Goal: Task Accomplishment & Management: Use online tool/utility

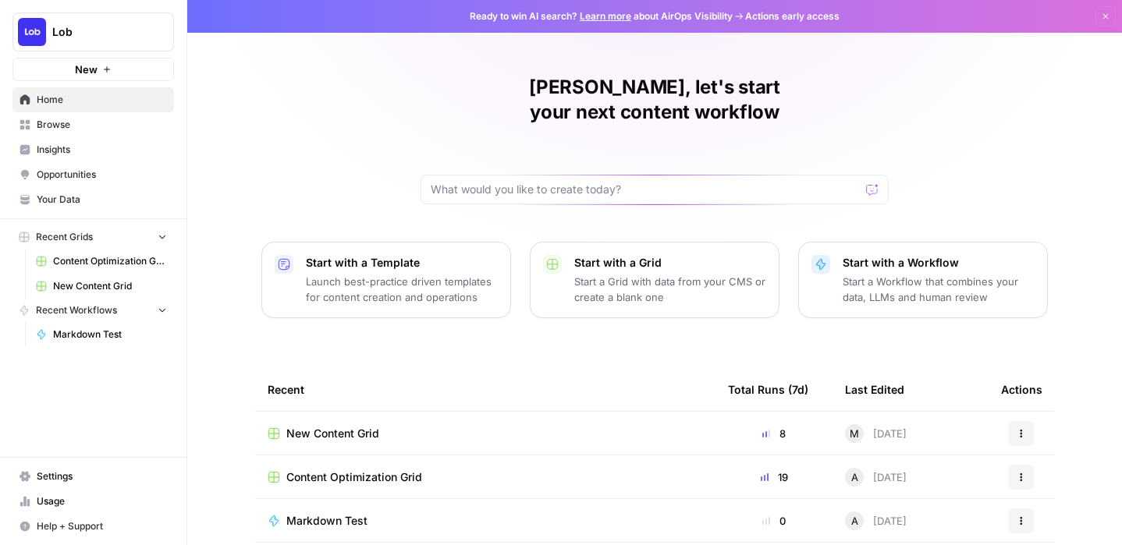
click at [342, 426] on span "New Content Grid" at bounding box center [332, 434] width 93 height 16
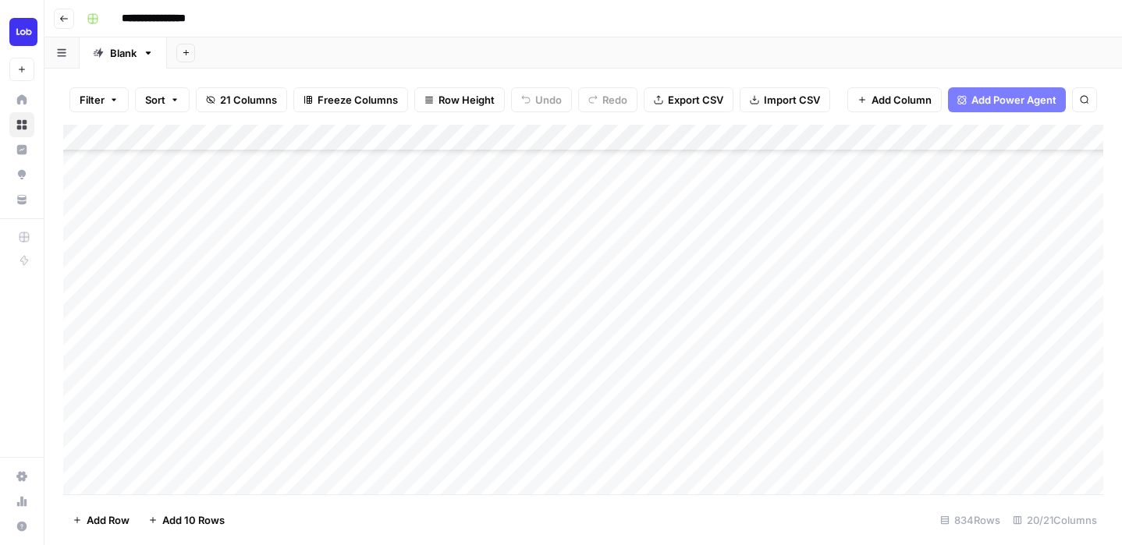
scroll to position [352, 0]
click at [399, 239] on div "Add Column" at bounding box center [583, 310] width 1040 height 370
click at [392, 314] on div "Add Column" at bounding box center [583, 310] width 1040 height 370
click at [388, 350] on div "Add Column" at bounding box center [583, 310] width 1040 height 370
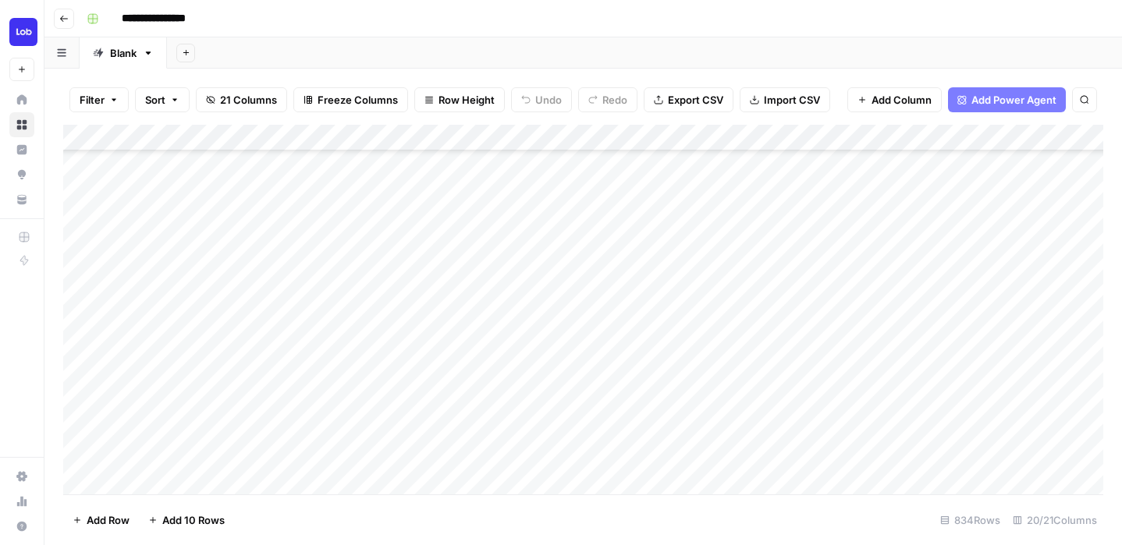
click at [385, 377] on div "Add Column" at bounding box center [583, 310] width 1040 height 370
click at [381, 402] on div "Add Column" at bounding box center [583, 310] width 1040 height 370
click at [385, 378] on div "Add Column" at bounding box center [583, 310] width 1040 height 370
click at [402, 365] on div "Add Column" at bounding box center [583, 310] width 1040 height 370
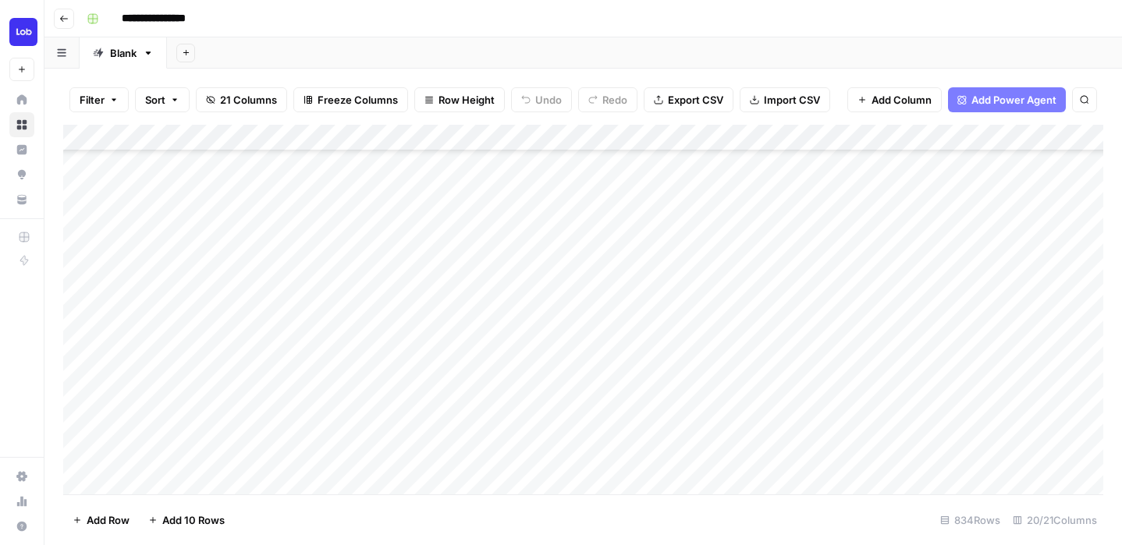
click at [403, 311] on div "Add Column" at bounding box center [583, 310] width 1040 height 370
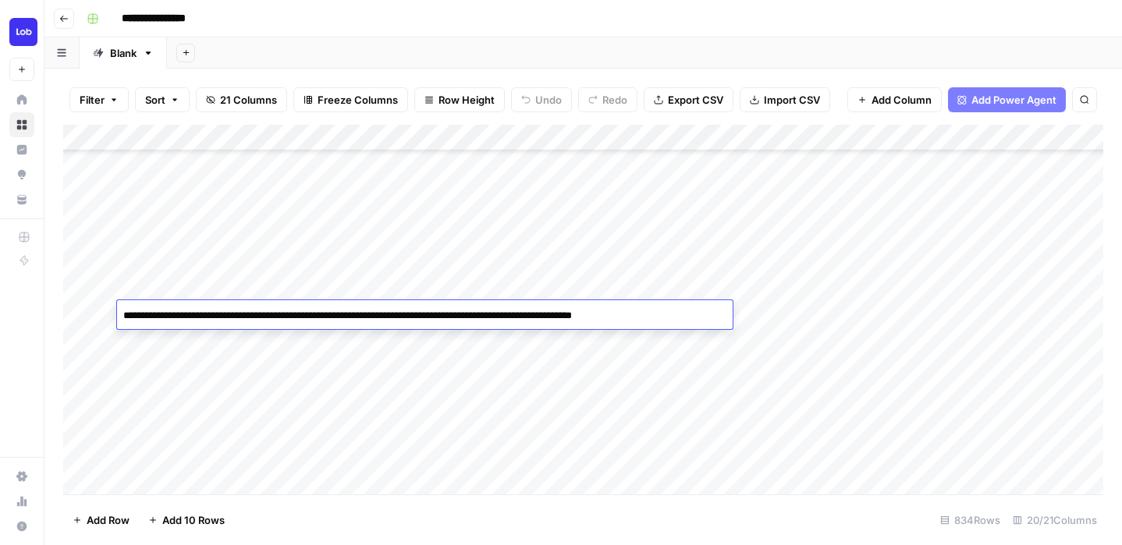
click at [410, 345] on div "Add Column" at bounding box center [583, 310] width 1040 height 370
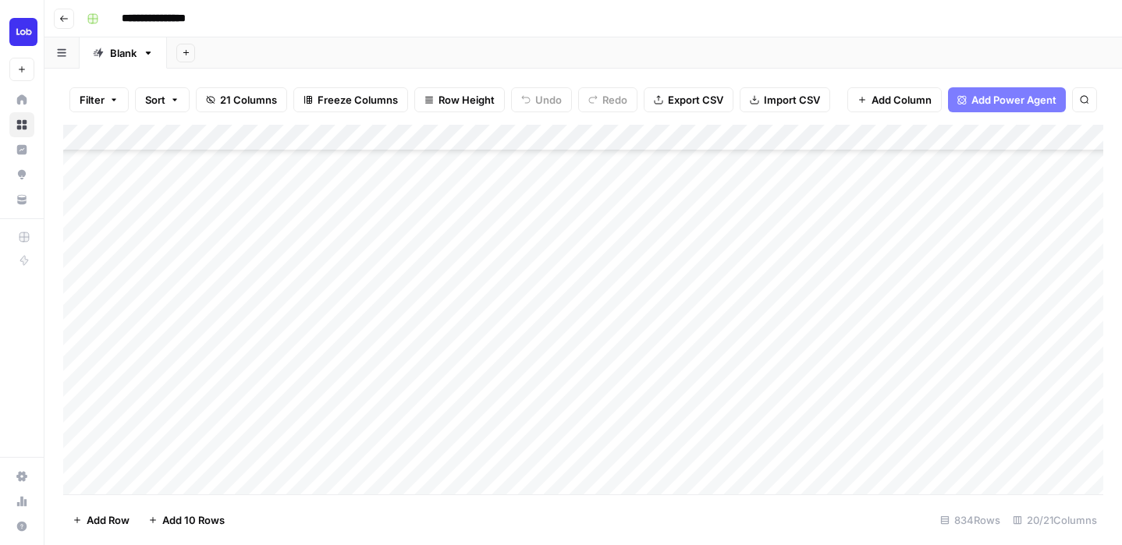
click at [611, 371] on div "Add Column" at bounding box center [583, 310] width 1040 height 370
click at [621, 380] on div "Add Column" at bounding box center [583, 310] width 1040 height 370
click at [621, 380] on div at bounding box center [806, 367] width 596 height 29
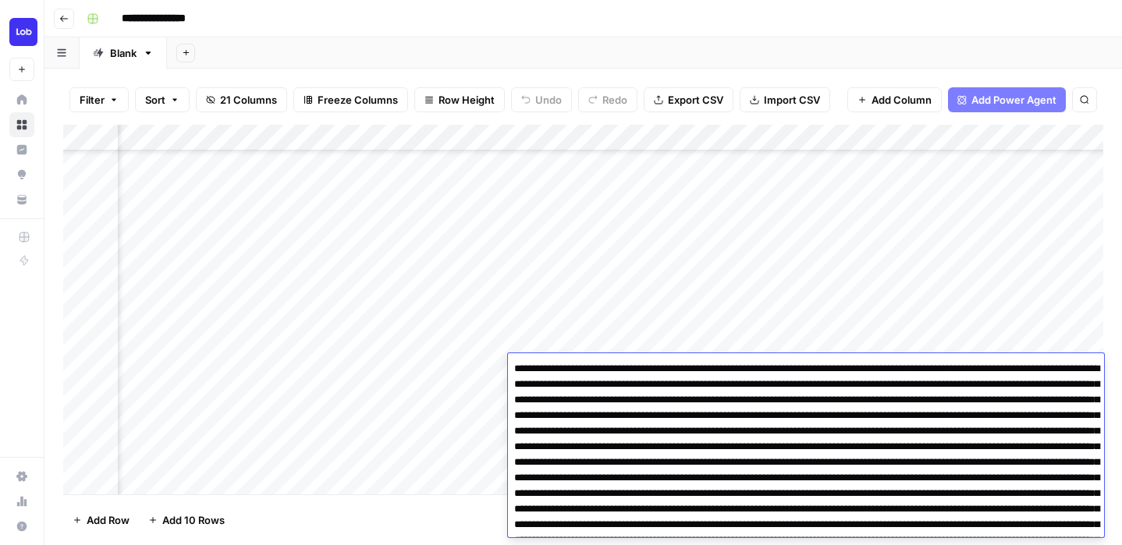
click at [674, 332] on div "Add Column" at bounding box center [583, 310] width 1040 height 370
